Goal: Information Seeking & Learning: Learn about a topic

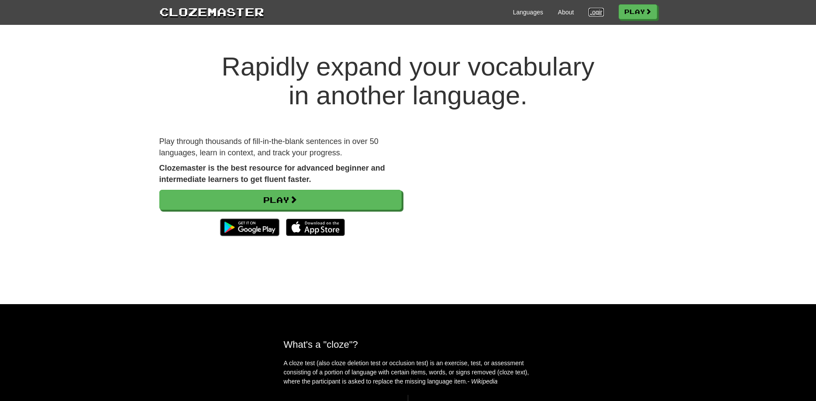
click at [591, 15] on link "Login" at bounding box center [596, 12] width 15 height 9
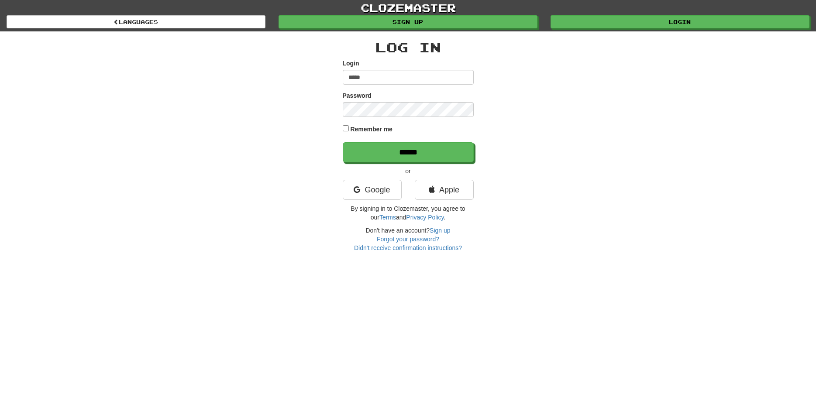
type input "*****"
click at [132, 303] on div "clozemaster Languages Sign up Login Languages Log In Login ***** Password Remem…" at bounding box center [408, 200] width 816 height 401
click at [415, 149] on input "******" at bounding box center [408, 153] width 131 height 20
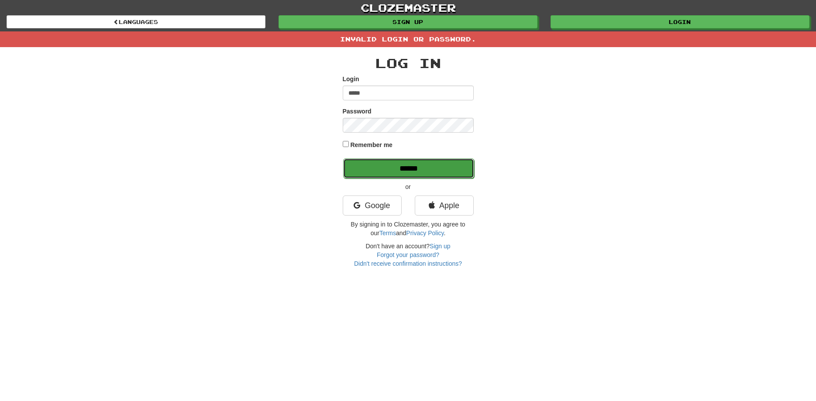
click at [422, 159] on input "******" at bounding box center [408, 169] width 131 height 20
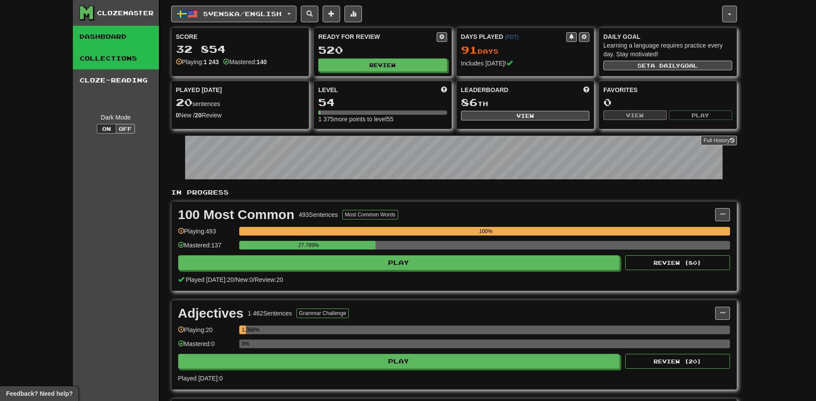
click at [115, 56] on link "Collections" at bounding box center [116, 59] width 86 height 22
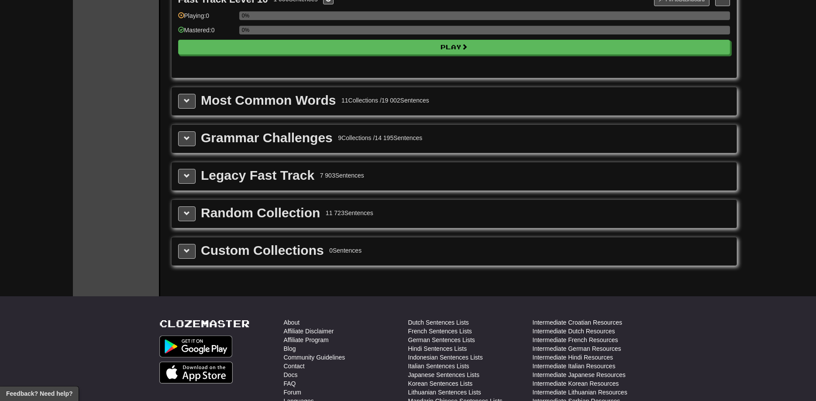
scroll to position [891, 0]
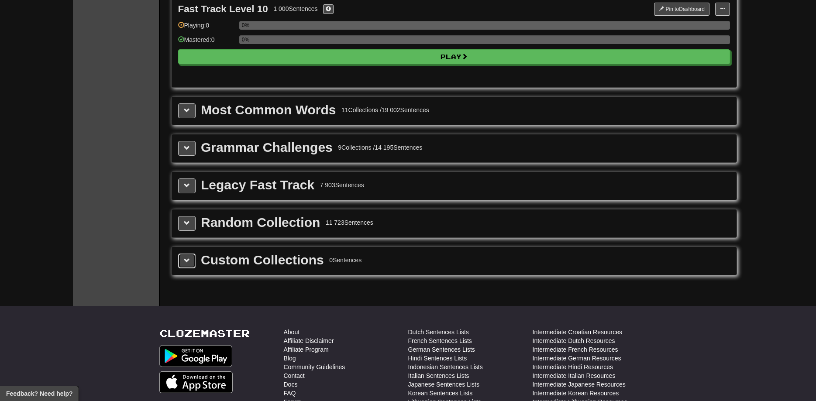
click at [184, 260] on span at bounding box center [187, 261] width 6 height 6
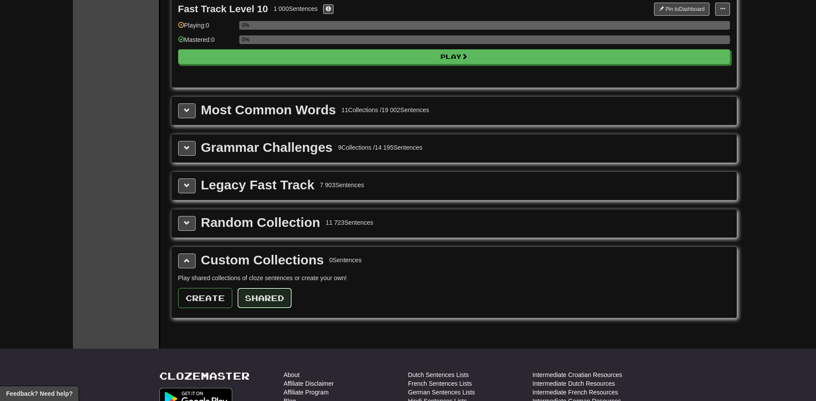
click at [259, 300] on button "Shared" at bounding box center [265, 298] width 54 height 20
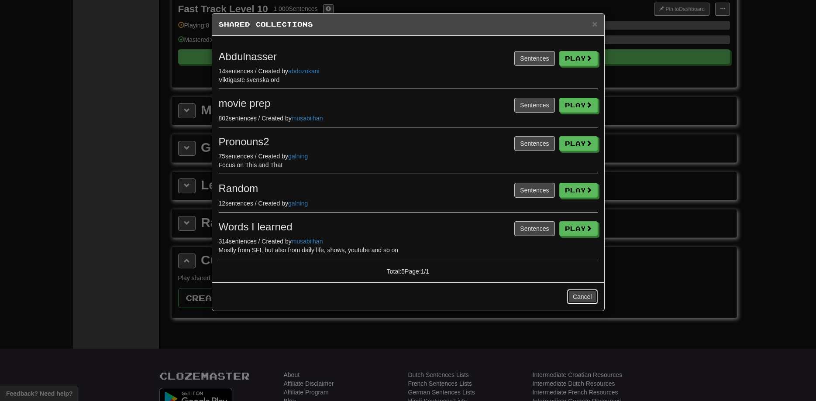
click at [581, 296] on button "Cancel" at bounding box center [582, 297] width 31 height 15
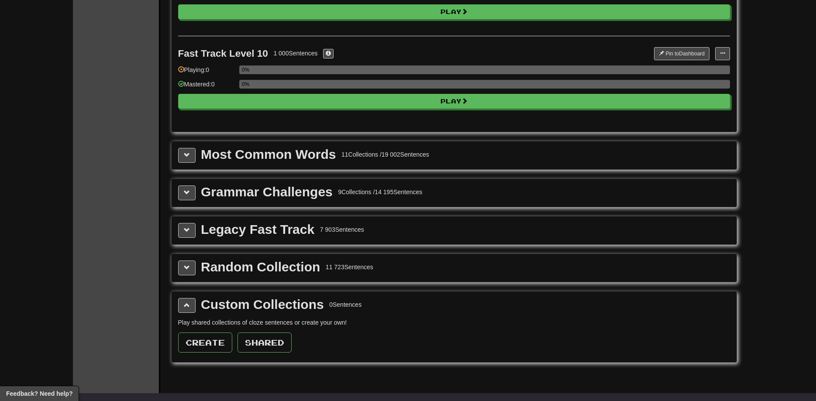
scroll to position [802, 0]
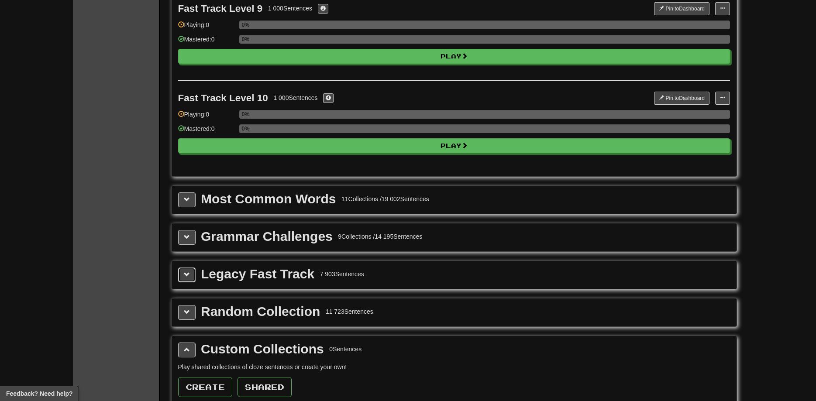
click at [186, 270] on button at bounding box center [186, 275] width 17 height 15
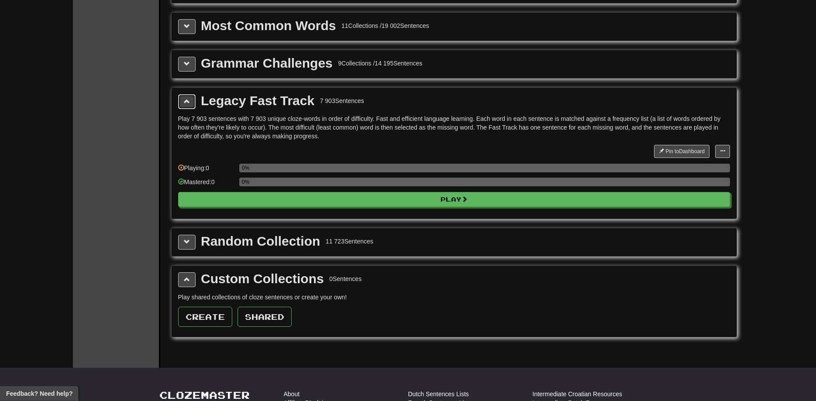
scroll to position [936, 0]
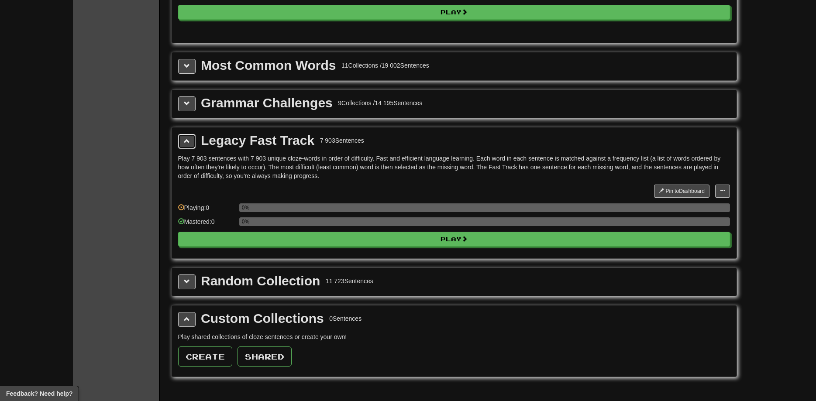
click at [187, 142] on span at bounding box center [187, 141] width 6 height 6
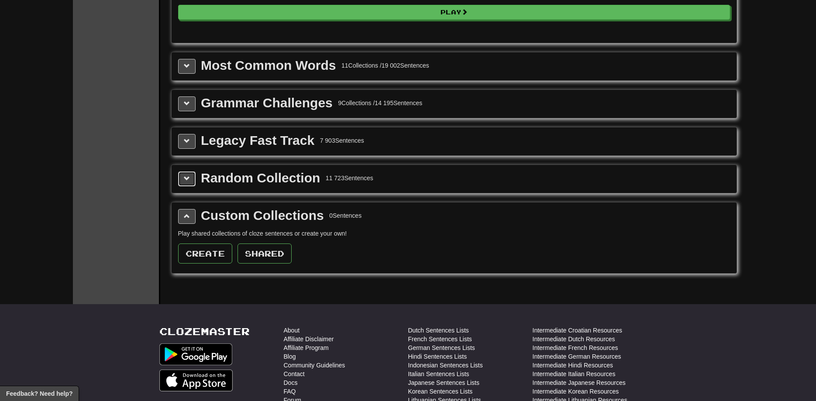
click at [191, 175] on button at bounding box center [186, 179] width 17 height 15
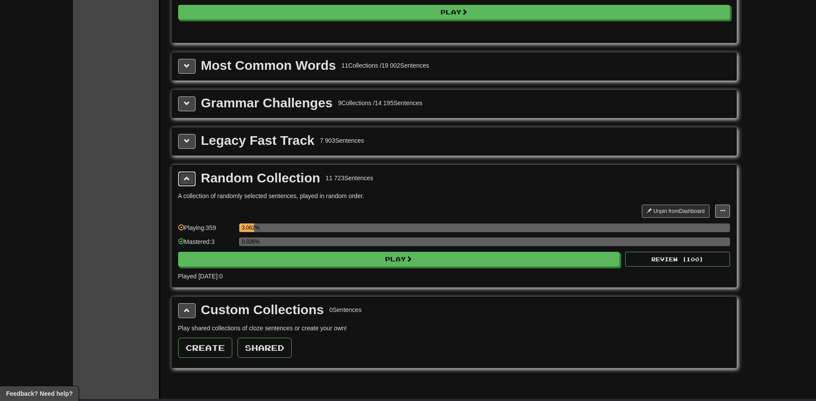
click at [191, 175] on button at bounding box center [186, 179] width 17 height 15
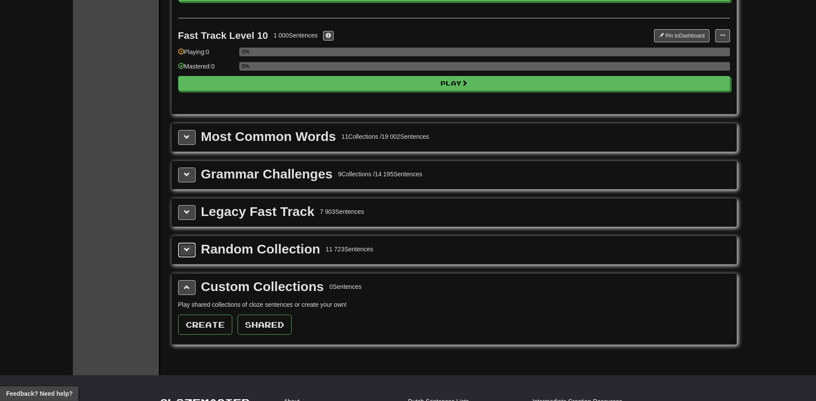
scroll to position [847, 0]
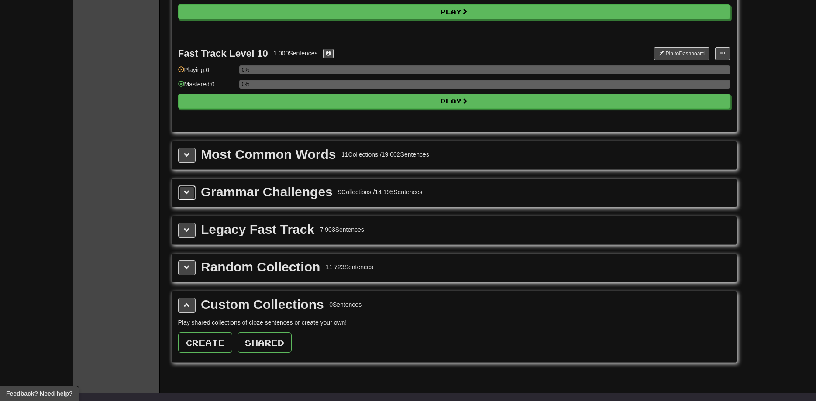
click at [188, 195] on span at bounding box center [187, 193] width 6 height 6
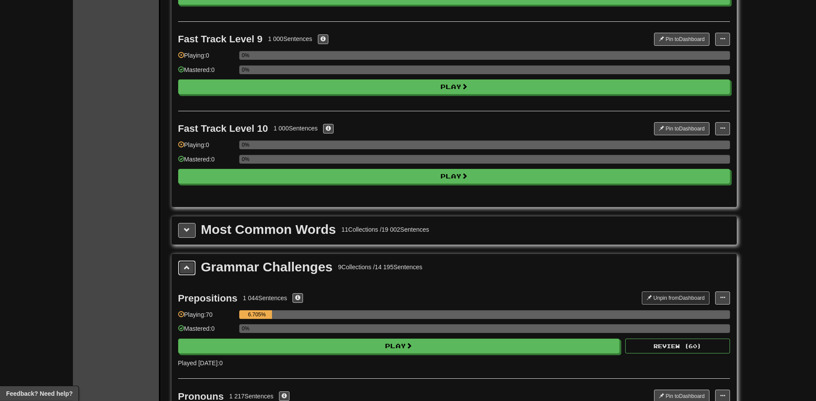
scroll to position [757, 0]
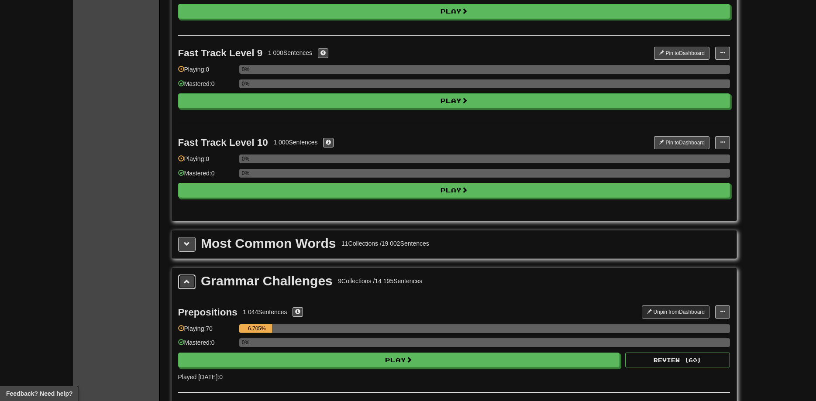
click at [187, 279] on span at bounding box center [187, 282] width 6 height 6
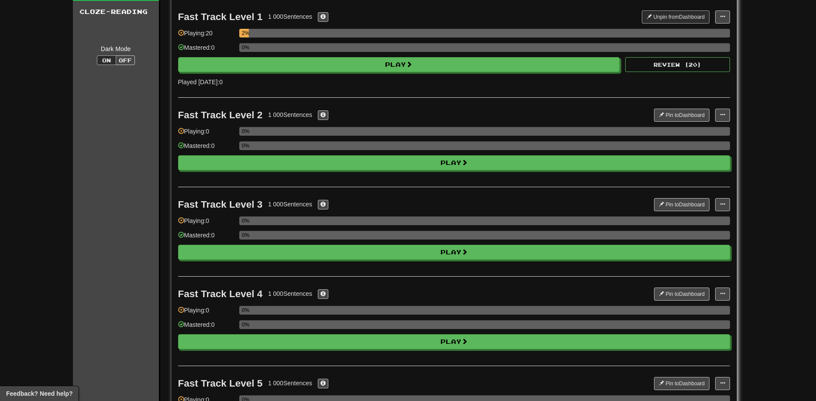
scroll to position [0, 0]
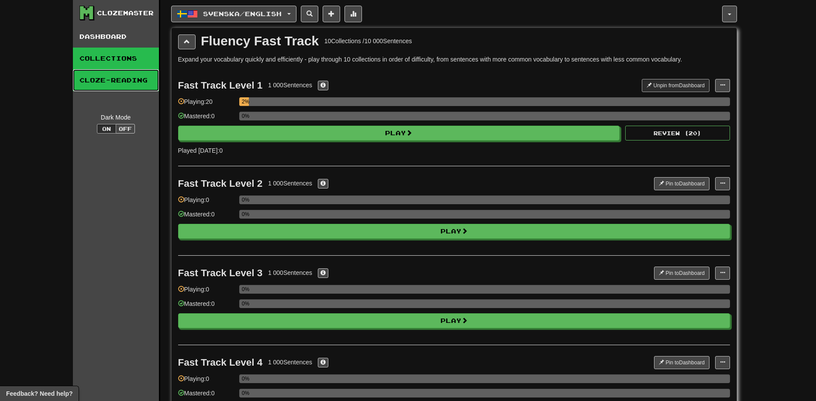
click at [123, 86] on link "Cloze-Reading" at bounding box center [116, 80] width 86 height 22
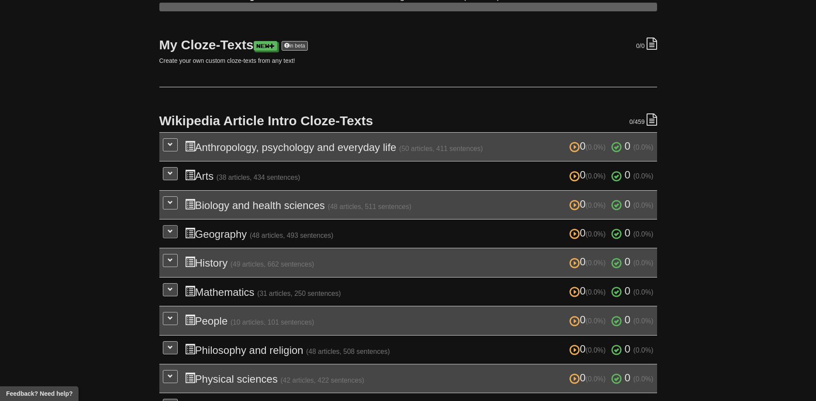
scroll to position [178, 0]
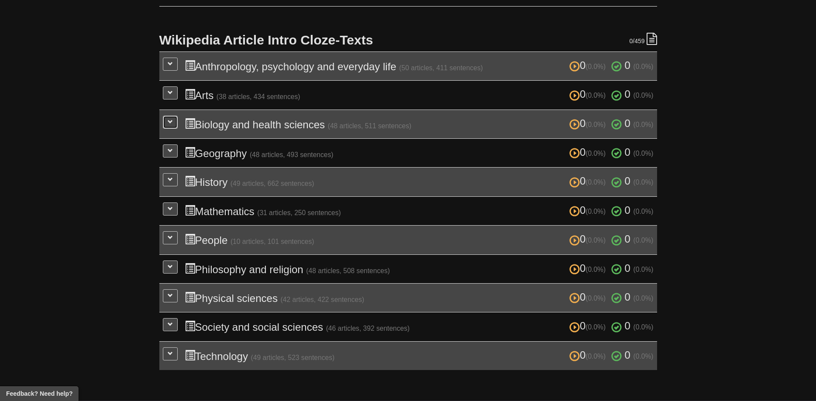
click at [169, 122] on span at bounding box center [170, 121] width 5 height 5
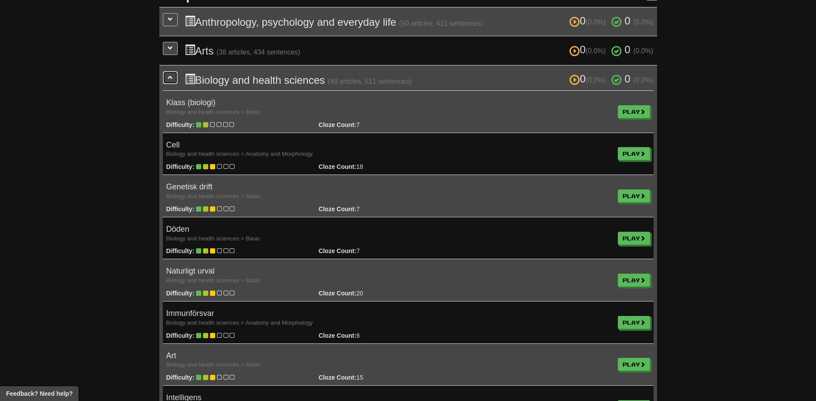
scroll to position [134, 0]
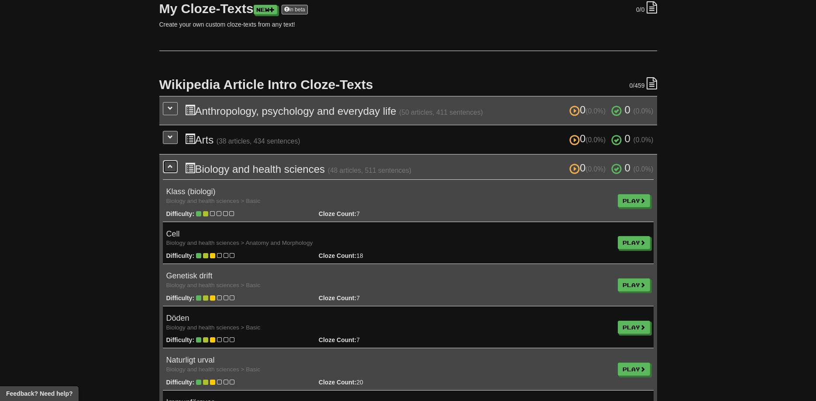
click at [172, 169] on button at bounding box center [170, 166] width 15 height 13
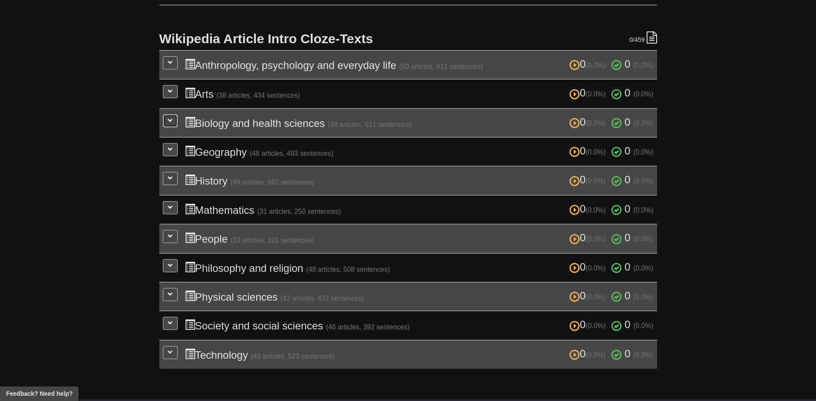
scroll to position [178, 0]
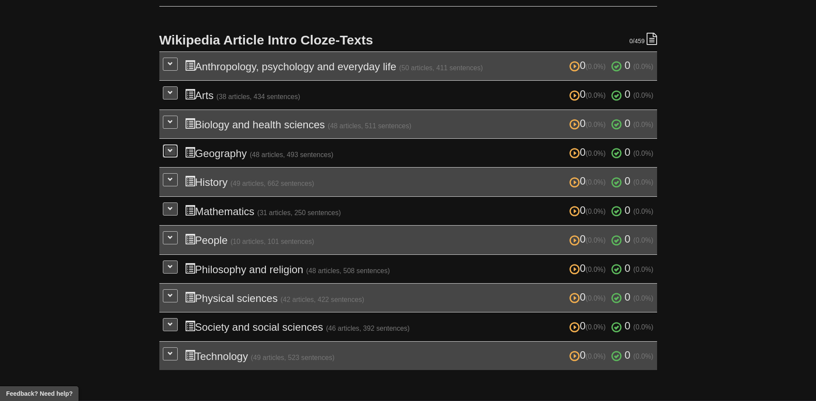
drag, startPoint x: 175, startPoint y: 150, endPoint x: 170, endPoint y: 150, distance: 4.8
click at [172, 150] on button at bounding box center [170, 151] width 15 height 13
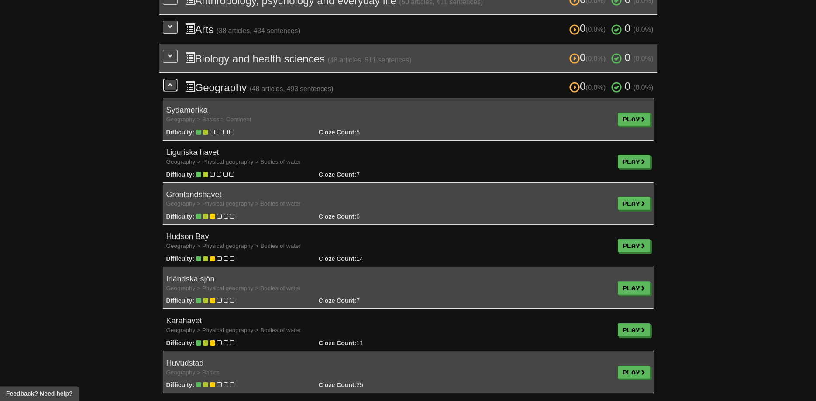
scroll to position [223, 0]
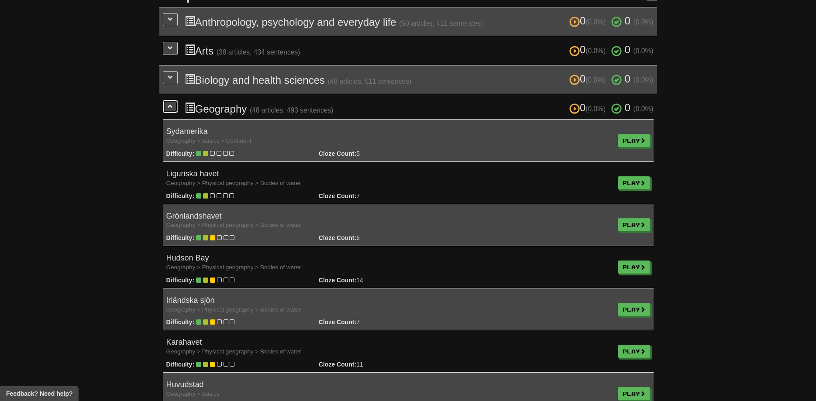
click at [173, 108] on span at bounding box center [170, 106] width 5 height 5
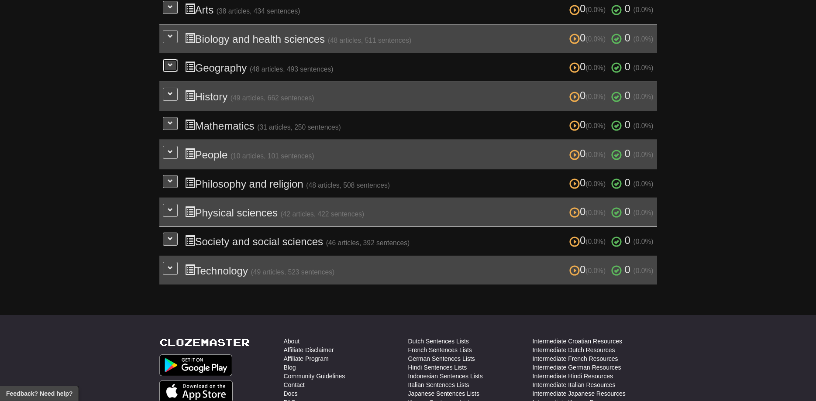
scroll to position [267, 0]
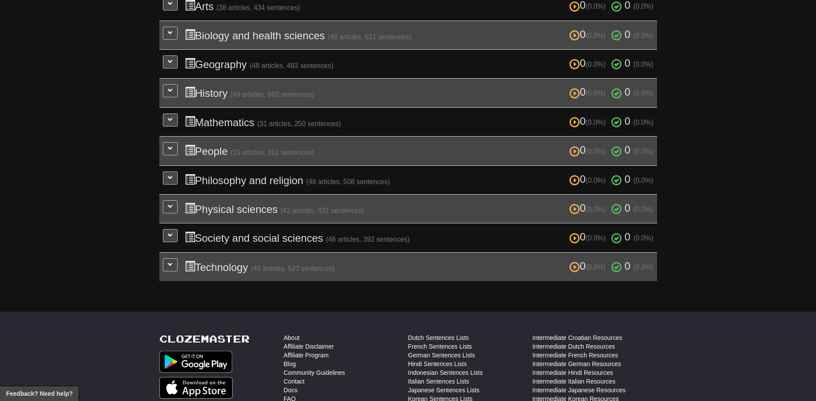
click at [163, 144] on td "0 (0.0%) 0 (0.0%) People (10 articles, 101 sentences) 0 (0.0%) 0 (0.0%) Loading…" at bounding box center [408, 151] width 498 height 29
click at [166, 144] on button at bounding box center [170, 148] width 15 height 13
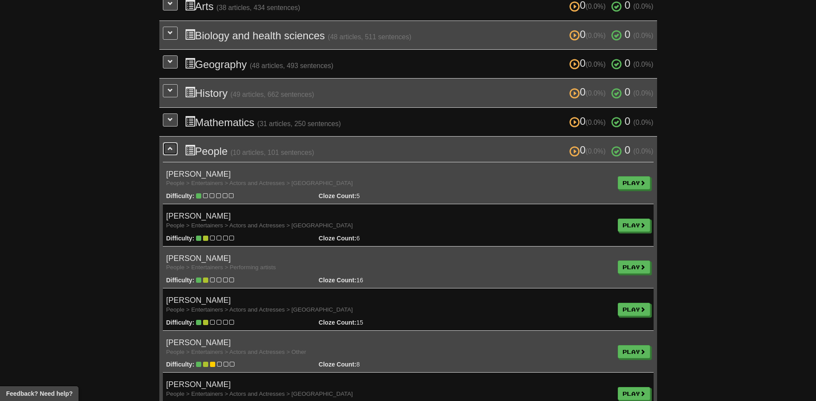
click at [166, 144] on button at bounding box center [170, 148] width 15 height 13
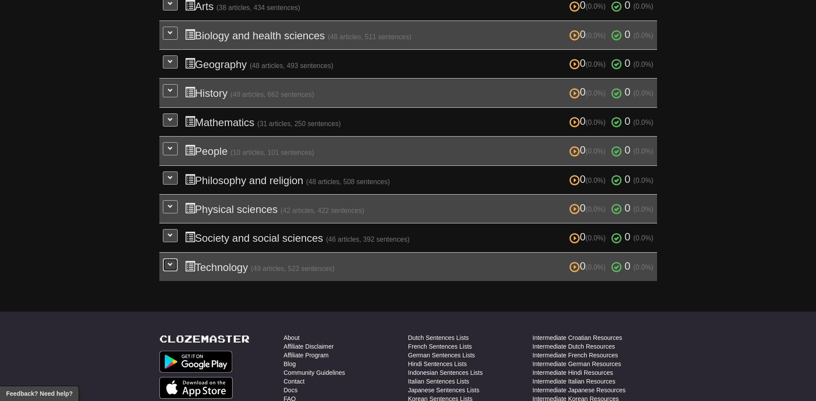
click at [167, 266] on button at bounding box center [170, 265] width 15 height 13
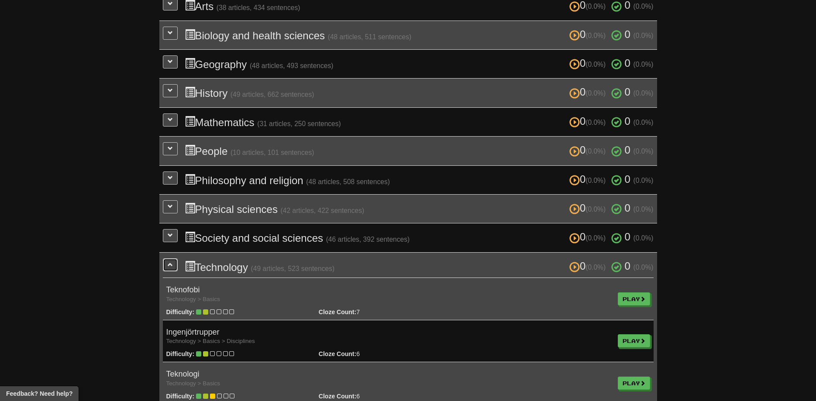
click at [167, 266] on button at bounding box center [170, 265] width 15 height 13
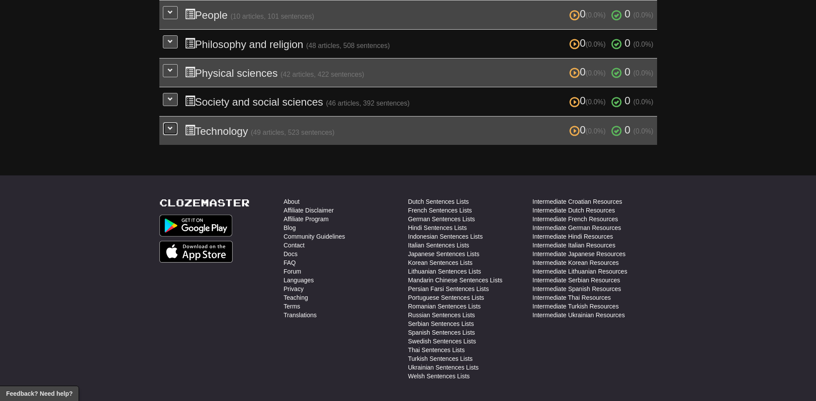
scroll to position [418, 0]
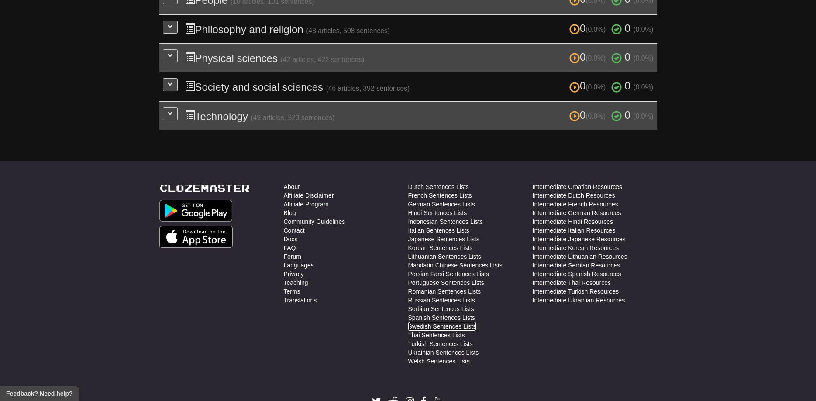
click at [432, 324] on link "Swedish Sentences Lists" at bounding box center [442, 326] width 68 height 9
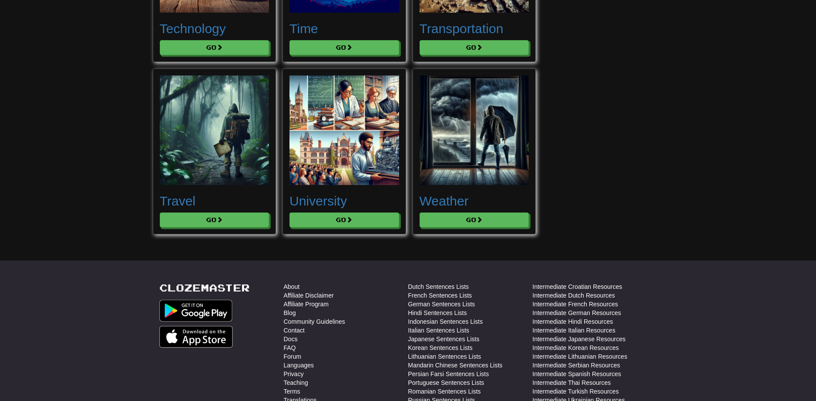
scroll to position [4743, 0]
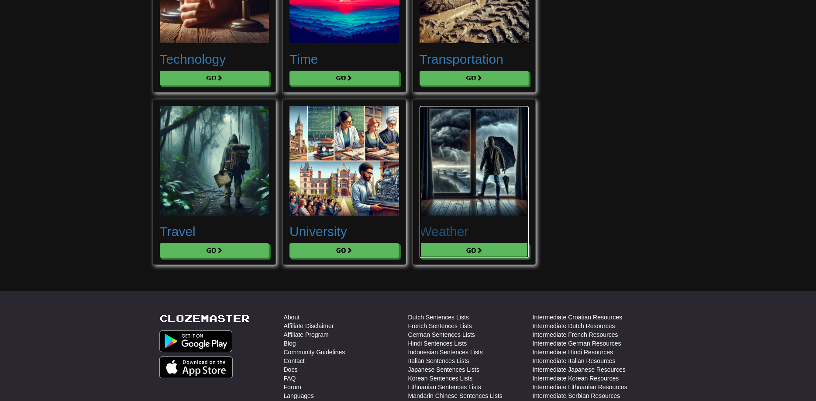
click at [449, 232] on h2 "Weather" at bounding box center [475, 232] width 110 height 14
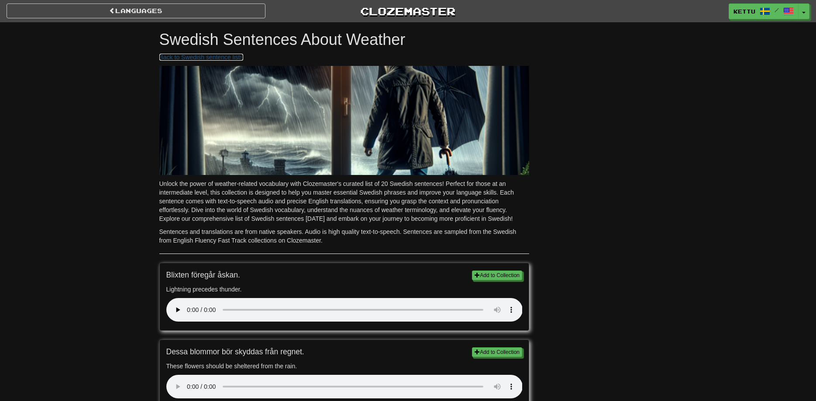
click at [164, 59] on link "Back to Swedish sentence lists" at bounding box center [201, 57] width 84 height 7
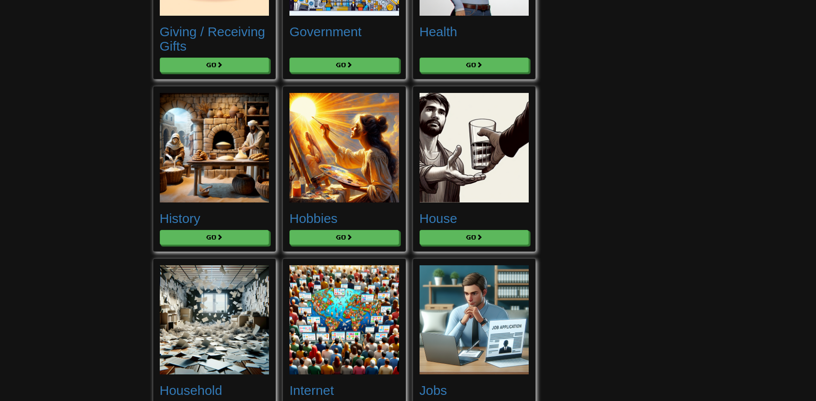
scroll to position [2317, 0]
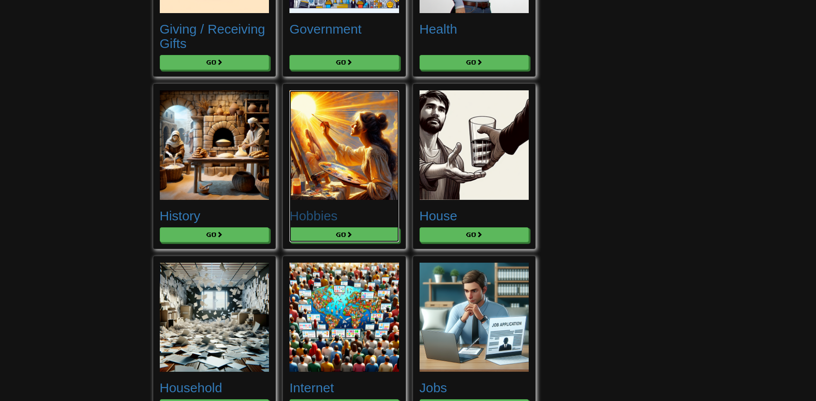
click at [340, 215] on h2 "Hobbies" at bounding box center [345, 216] width 110 height 14
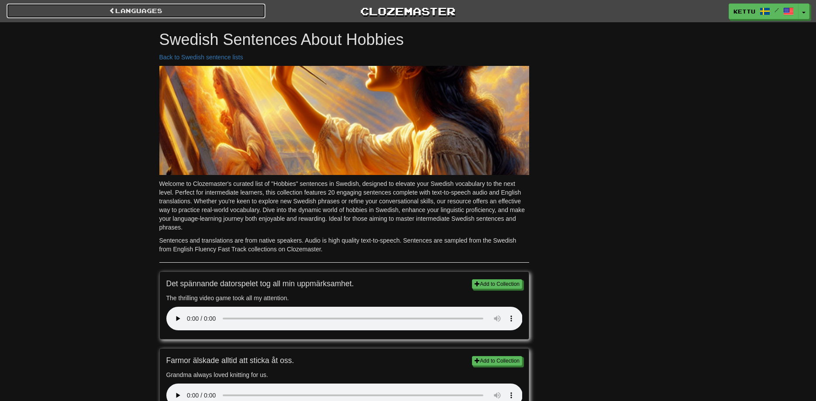
click at [124, 9] on link "Languages" at bounding box center [136, 10] width 259 height 15
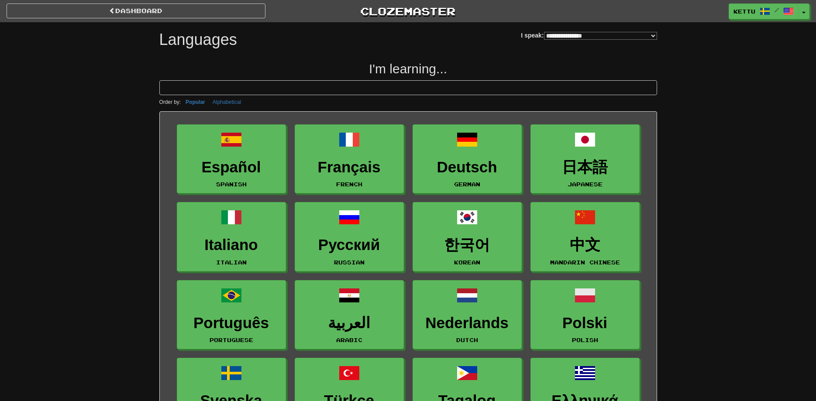
select select "*******"
click at [760, 15] on link "Kettu /" at bounding box center [765, 12] width 70 height 16
